Goal: Information Seeking & Learning: Learn about a topic

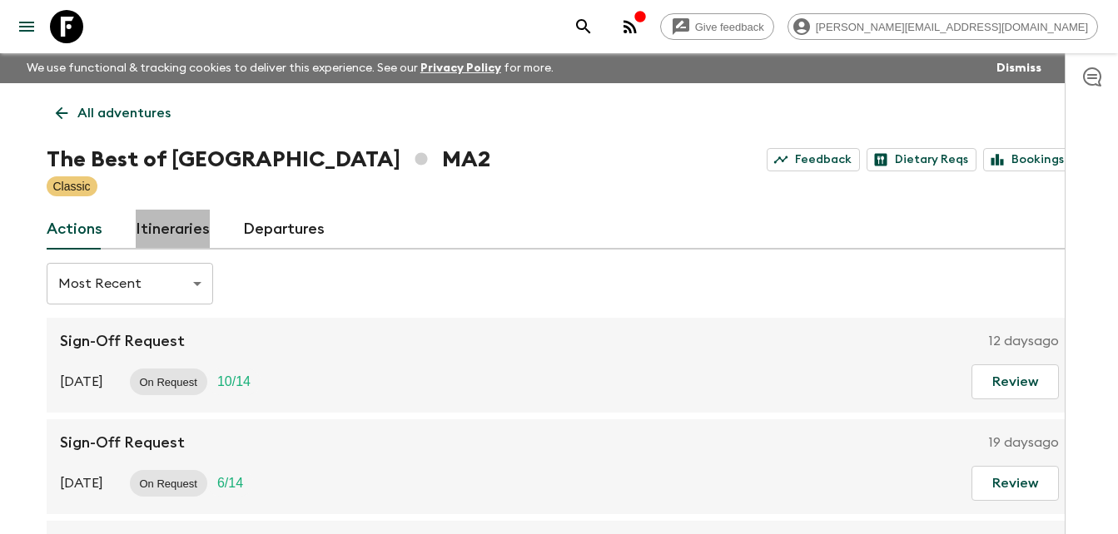
click at [181, 228] on link "Itineraries" at bounding box center [173, 230] width 74 height 40
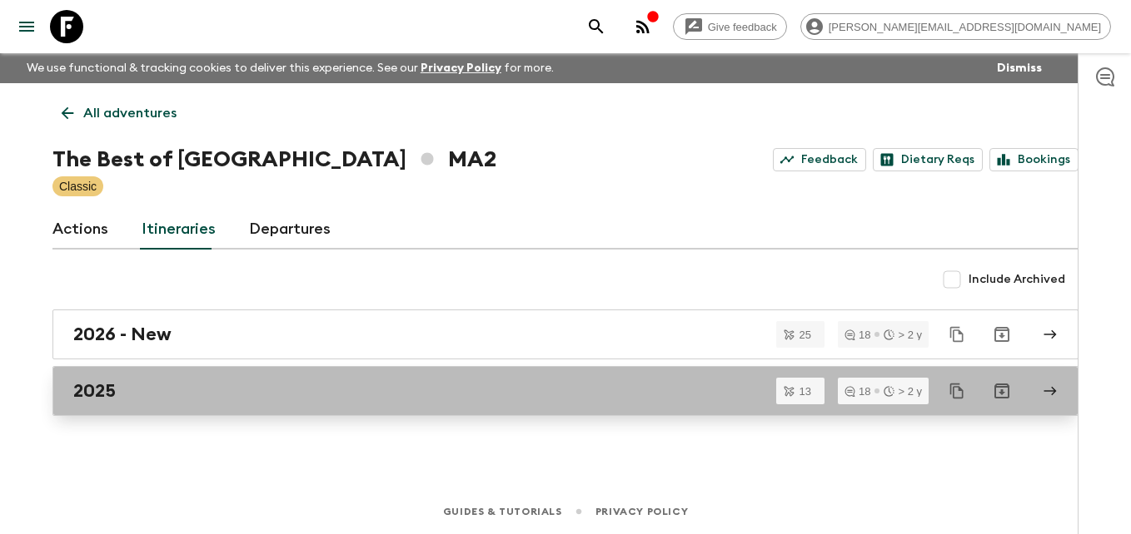
click at [106, 395] on h2 "2025" at bounding box center [94, 391] width 42 height 22
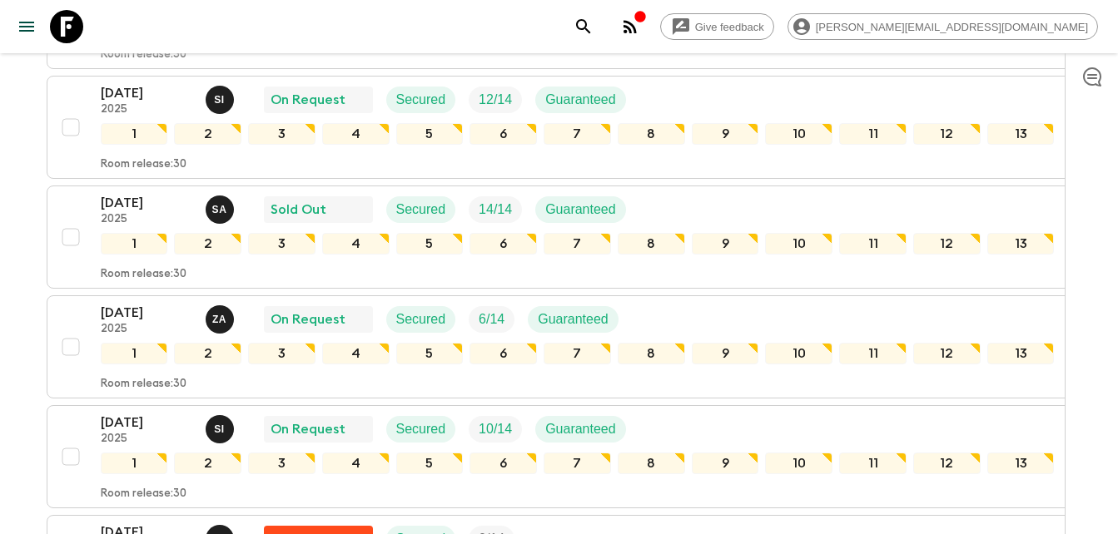
scroll to position [433, 0]
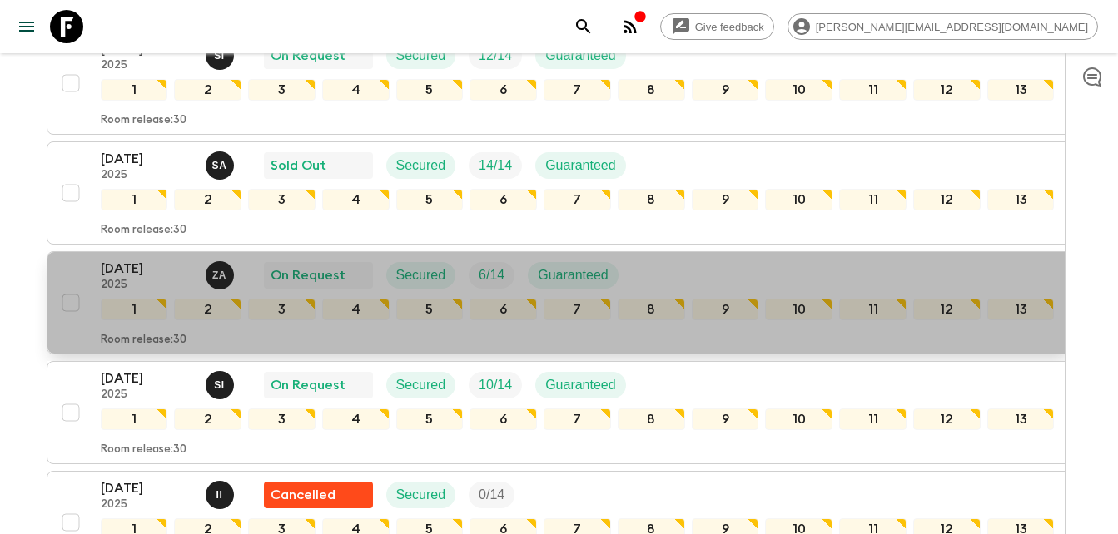
click at [138, 276] on p "[DATE]" at bounding box center [147, 269] width 92 height 20
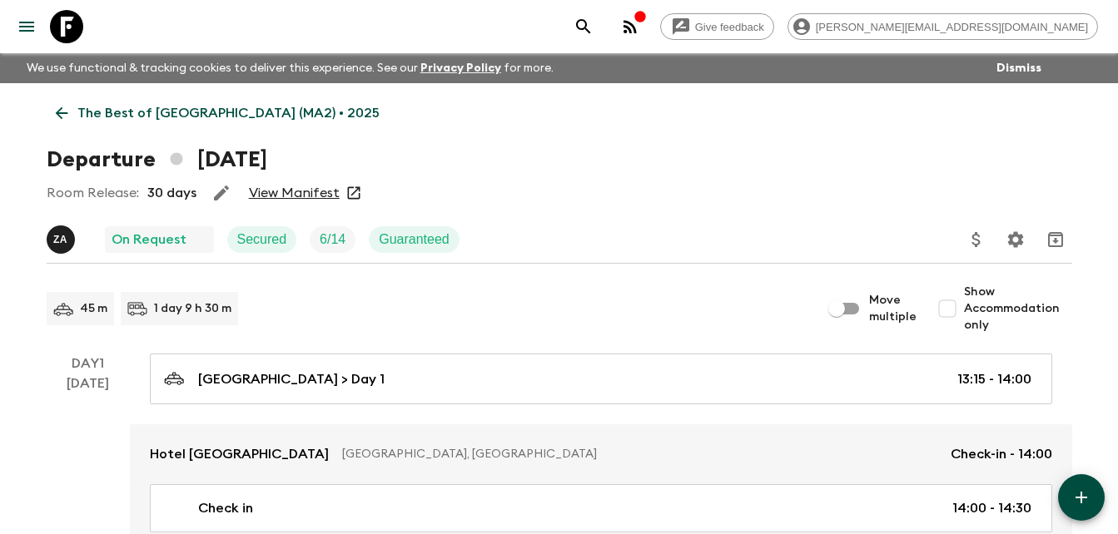
click at [296, 193] on link "View Manifest" at bounding box center [294, 193] width 91 height 17
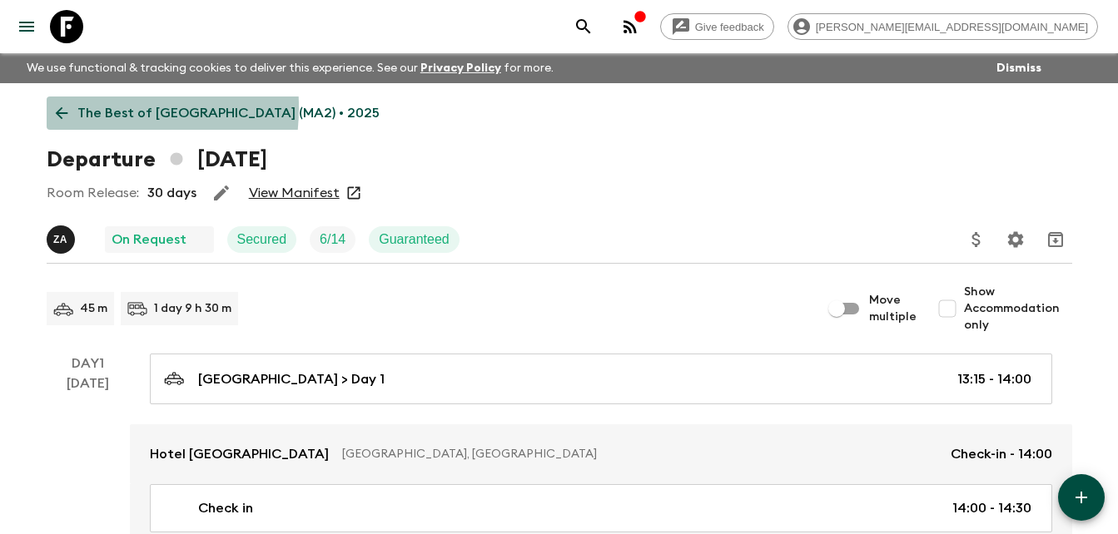
click at [54, 107] on icon at bounding box center [61, 113] width 18 height 18
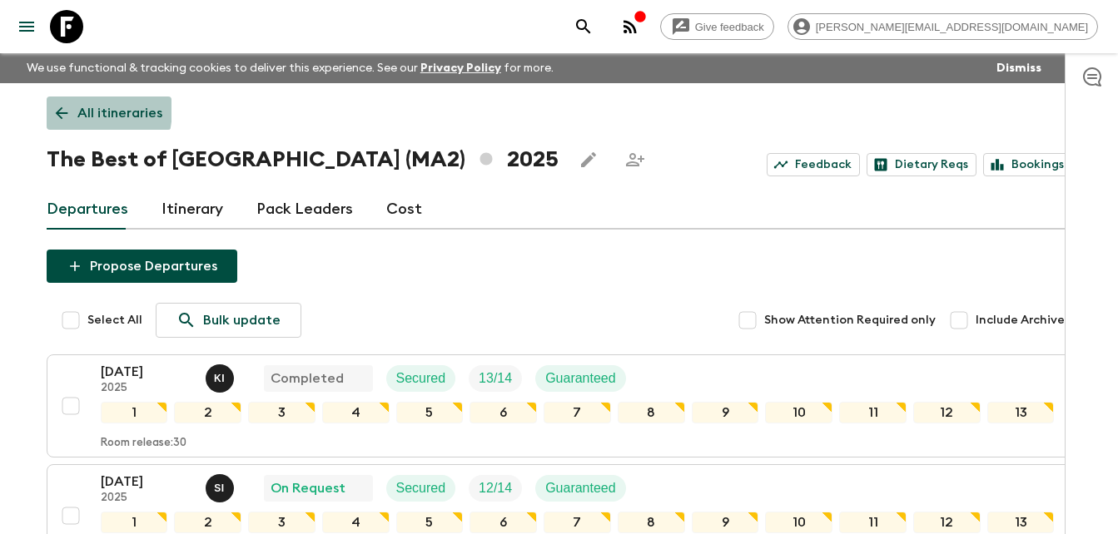
click at [56, 107] on icon at bounding box center [61, 113] width 18 height 18
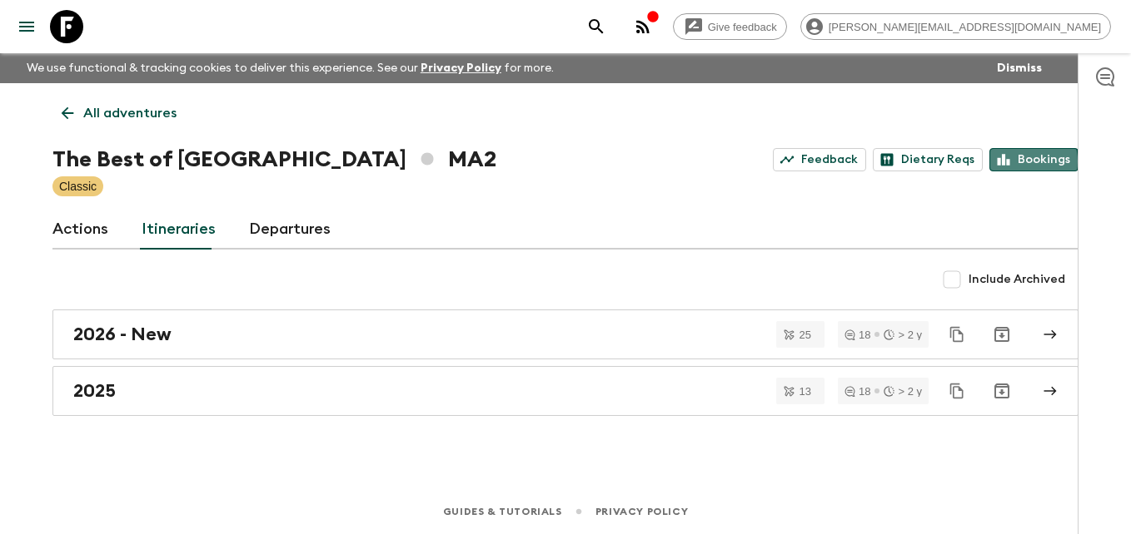
click at [1025, 162] on link "Bookings" at bounding box center [1033, 159] width 89 height 23
click at [60, 112] on icon at bounding box center [67, 113] width 18 height 18
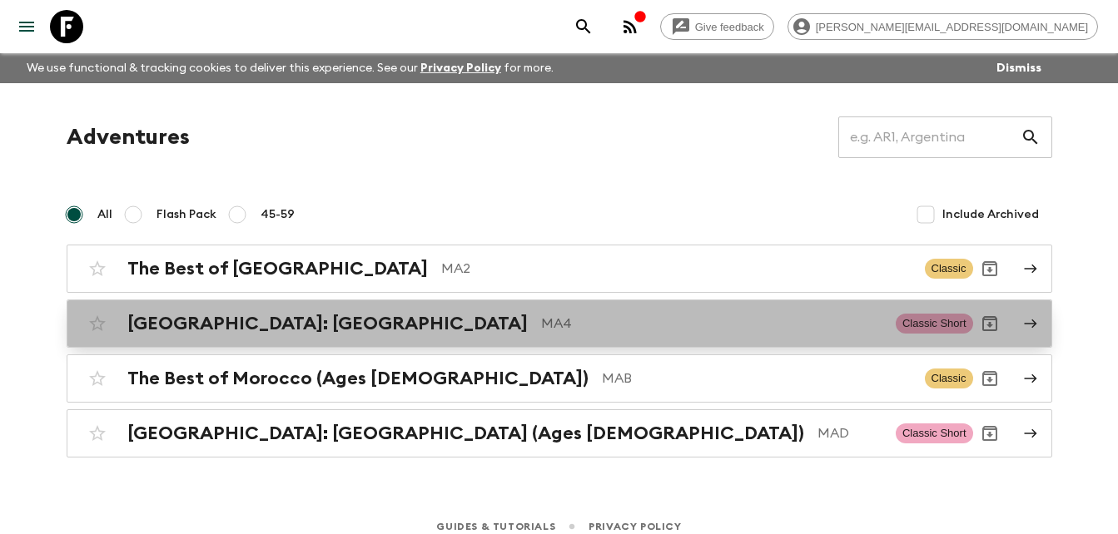
click at [255, 325] on h2 "[GEOGRAPHIC_DATA]: [GEOGRAPHIC_DATA]" at bounding box center [327, 324] width 400 height 22
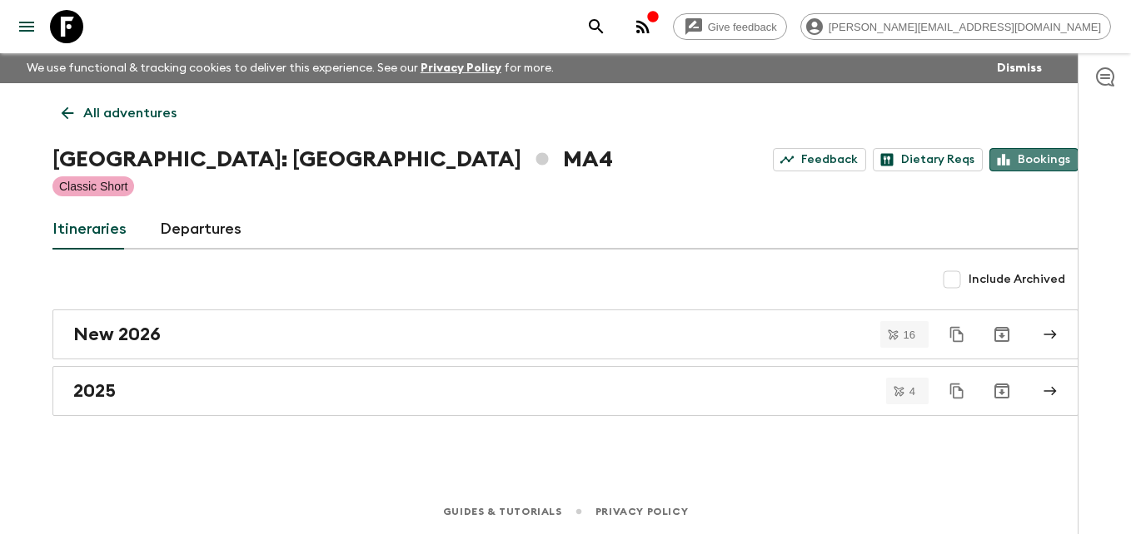
click at [1037, 162] on link "Bookings" at bounding box center [1033, 159] width 89 height 23
